Goal: Find specific page/section: Find specific page/section

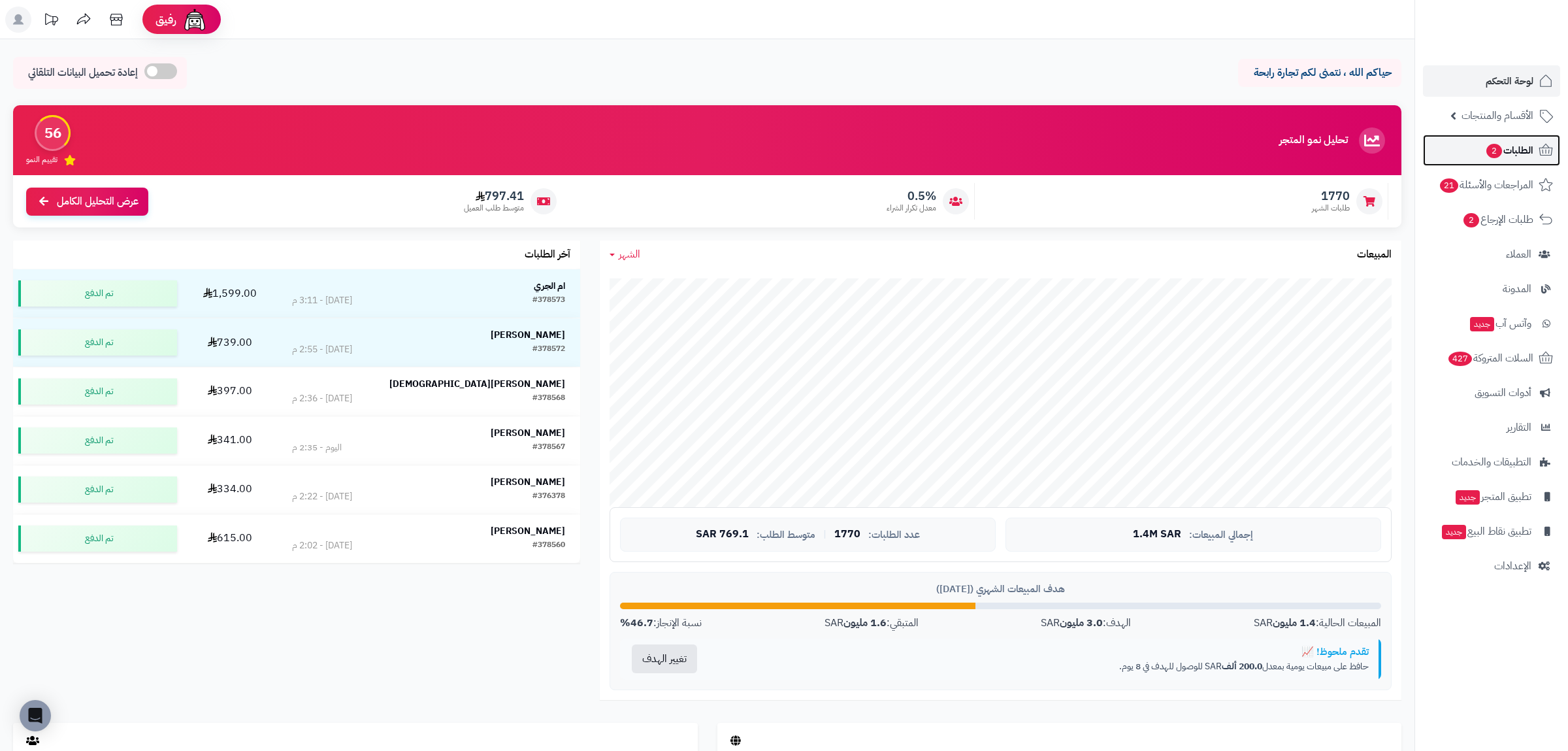
click at [1496, 160] on link "الطلبات 2" at bounding box center [1491, 150] width 137 height 32
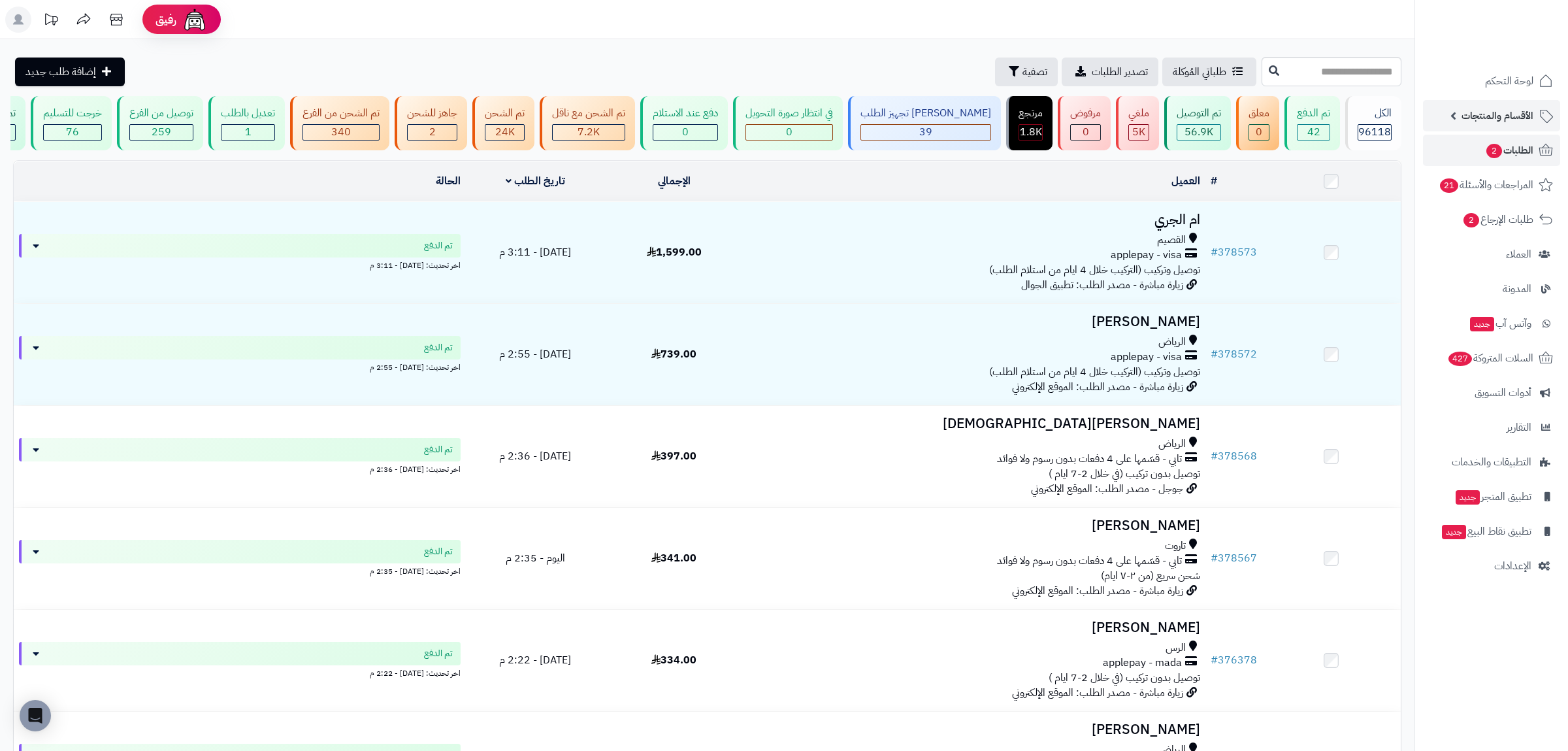
click at [1487, 105] on link "الأقسام والمنتجات" at bounding box center [1491, 115] width 137 height 32
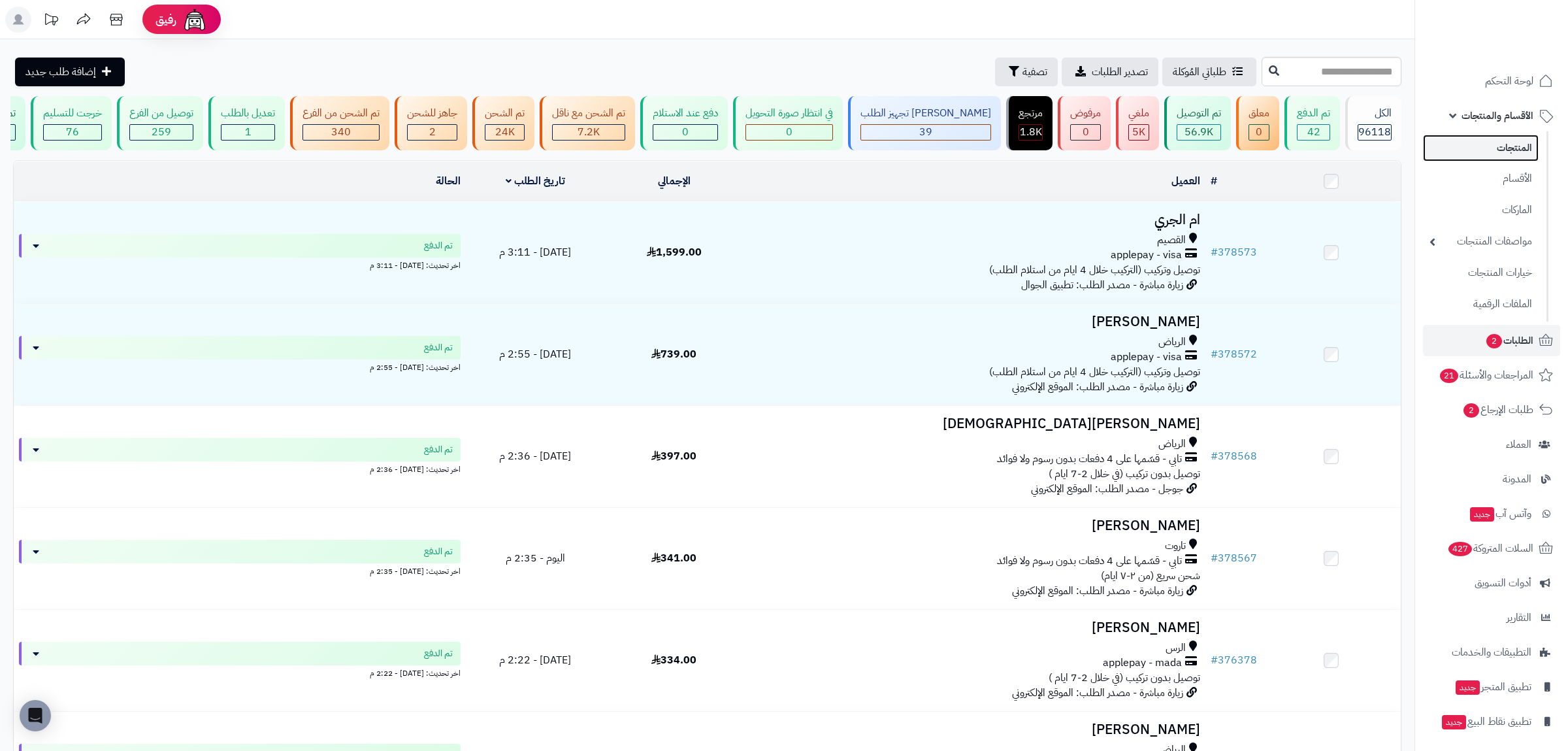
click at [1502, 159] on link "المنتجات" at bounding box center [1481, 148] width 116 height 27
